Goal: Task Accomplishment & Management: Use online tool/utility

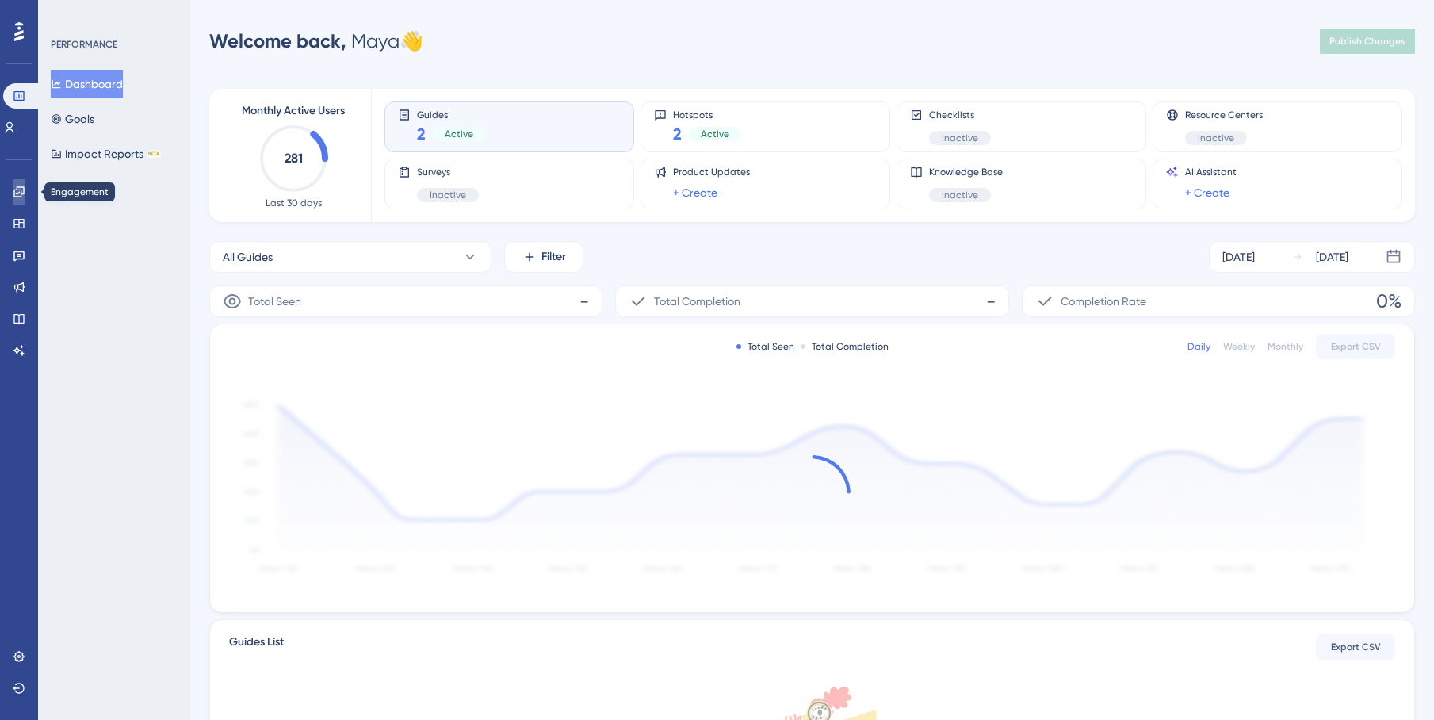
click at [17, 194] on icon at bounding box center [19, 192] width 13 height 13
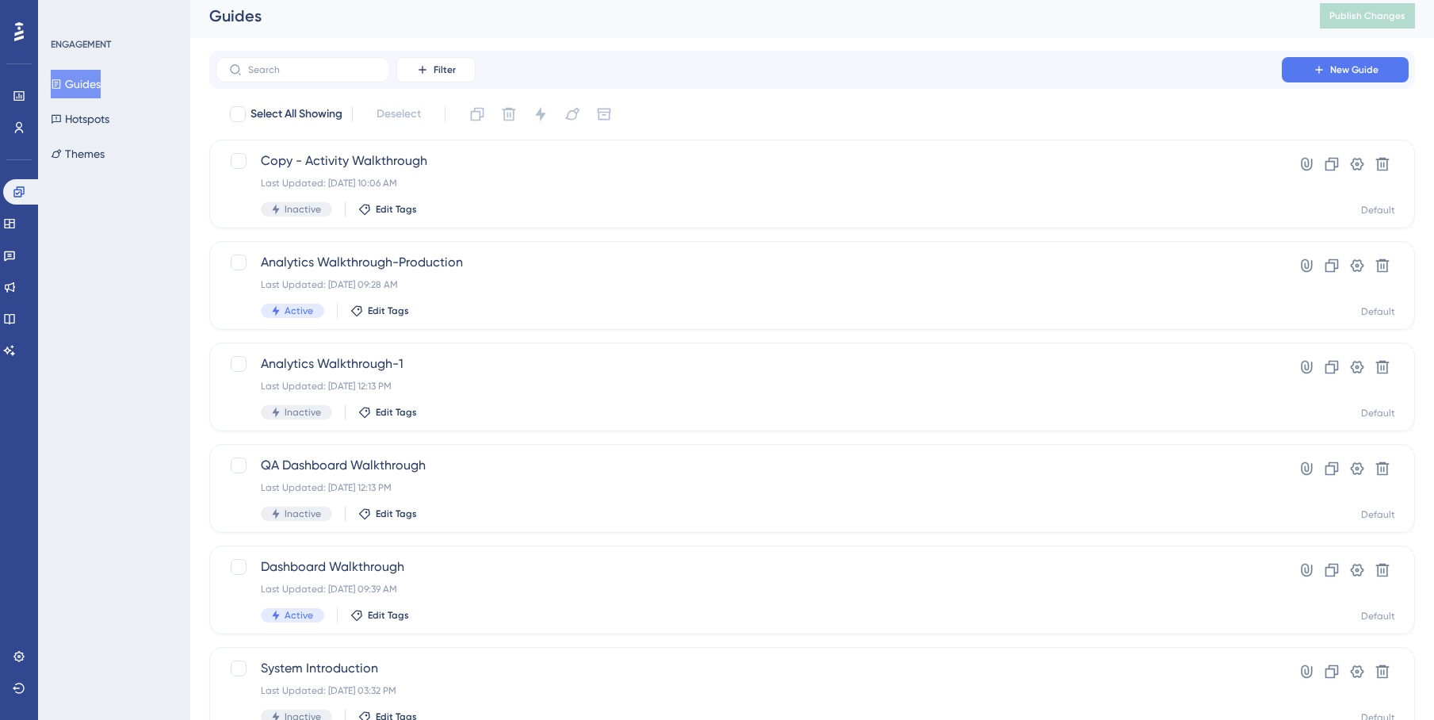
scroll to position [7, 0]
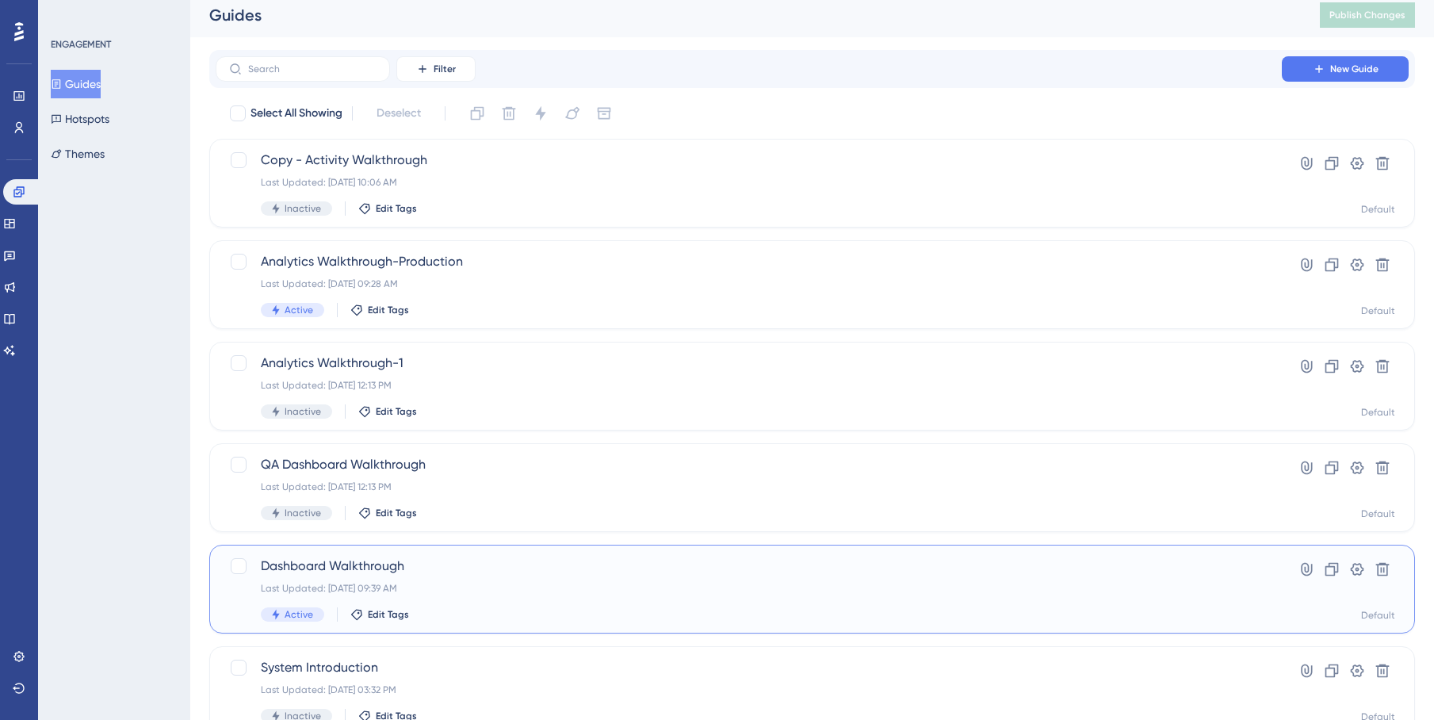
click at [412, 572] on span "Dashboard Walkthrough" at bounding box center [749, 566] width 976 height 19
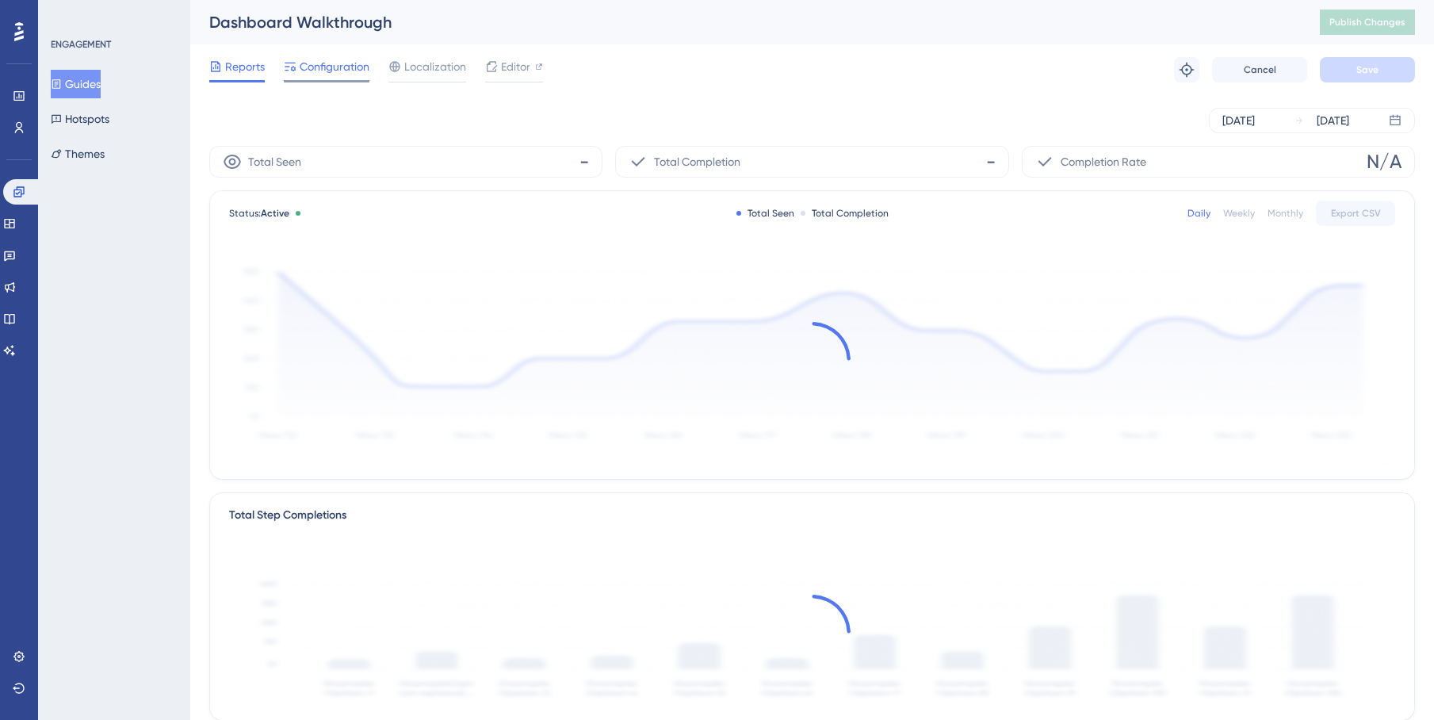
click at [338, 69] on span "Configuration" at bounding box center [335, 66] width 70 height 19
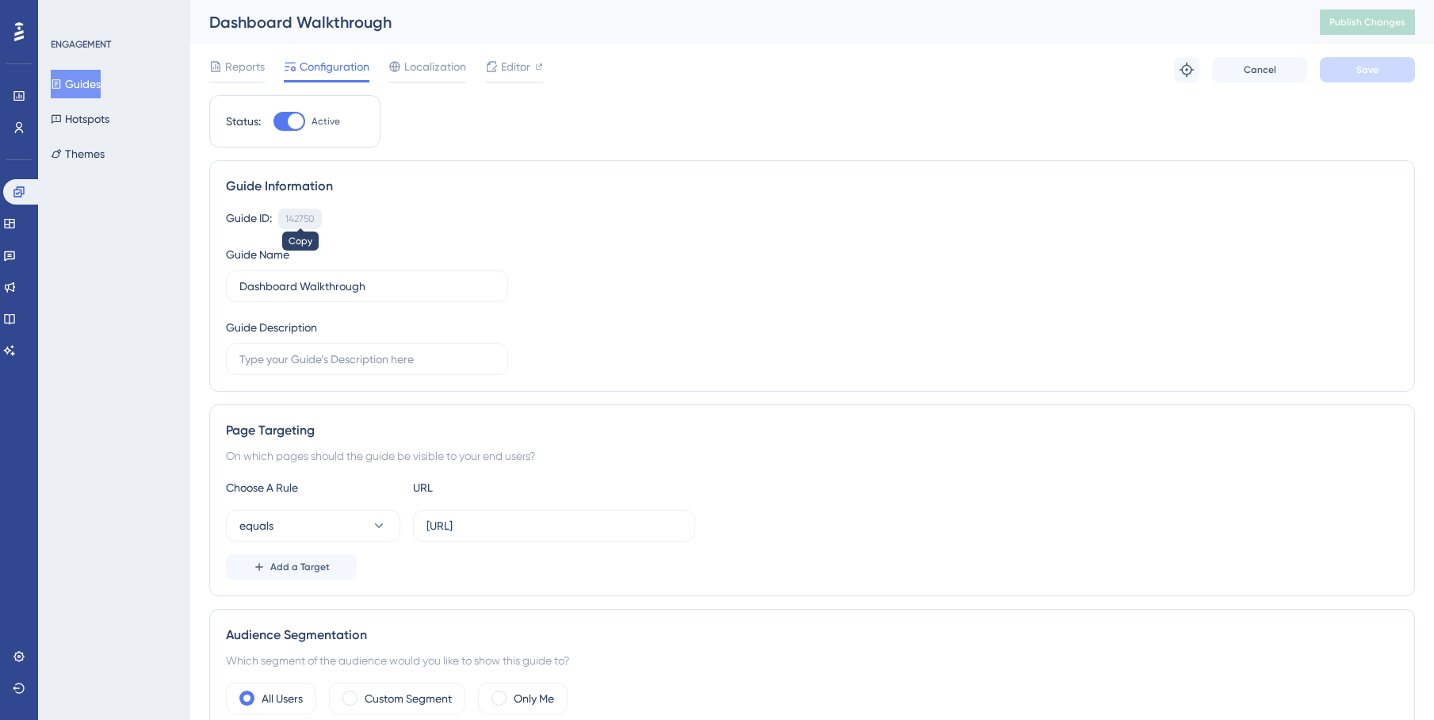
click at [289, 219] on div "142750" at bounding box center [299, 219] width 29 height 13
copy div "142750"
click at [289, 219] on div "142750" at bounding box center [299, 219] width 29 height 13
